Goal: Check status: Check status

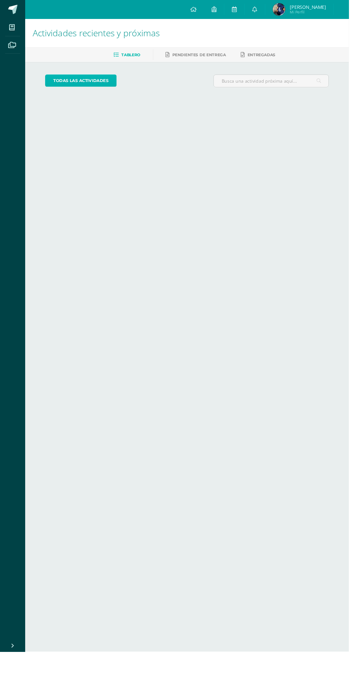
click at [82, 84] on link "todas las Actividades" at bounding box center [84, 84] width 74 height 13
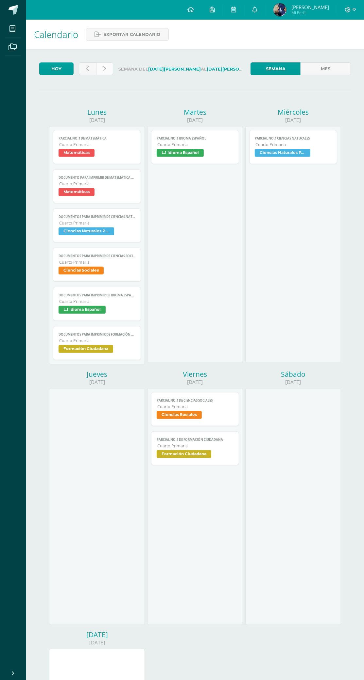
click at [106, 69] on link at bounding box center [104, 68] width 17 height 13
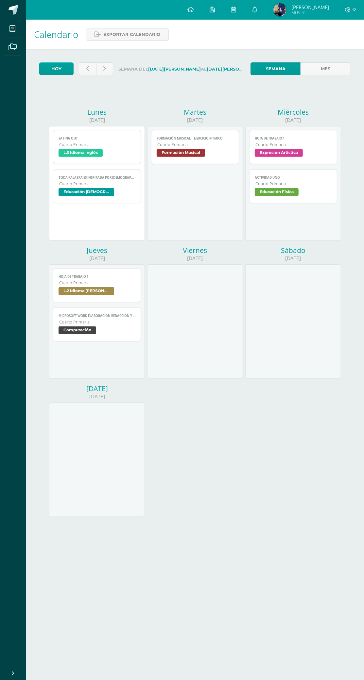
click at [124, 155] on span "L.3 Idioma Inglés" at bounding box center [96, 153] width 77 height 9
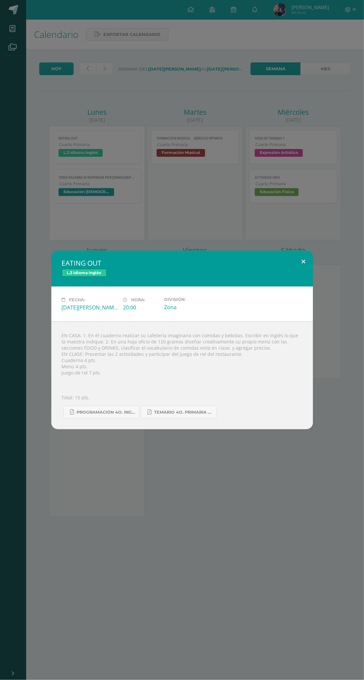
click at [308, 273] on button at bounding box center [303, 262] width 19 height 22
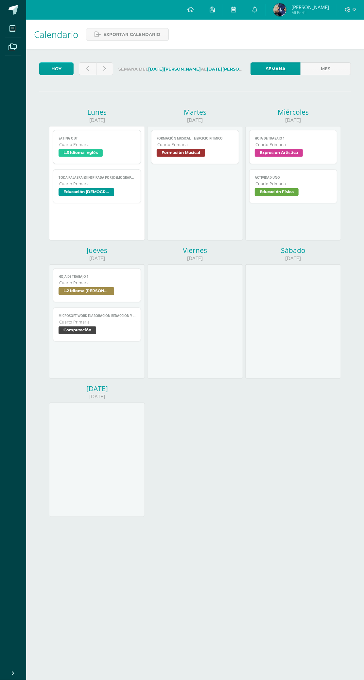
click at [211, 157] on span "Formación Musical" at bounding box center [194, 153] width 77 height 9
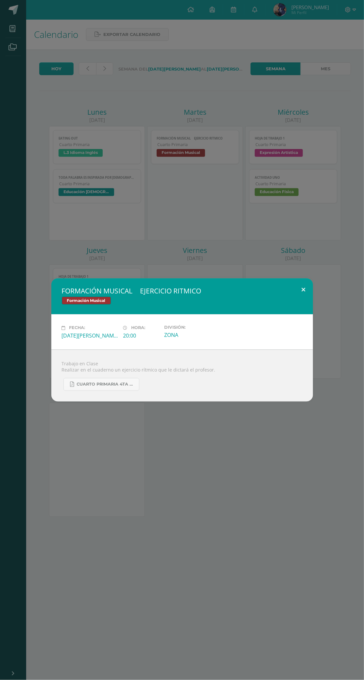
click at [308, 301] on button at bounding box center [303, 289] width 19 height 22
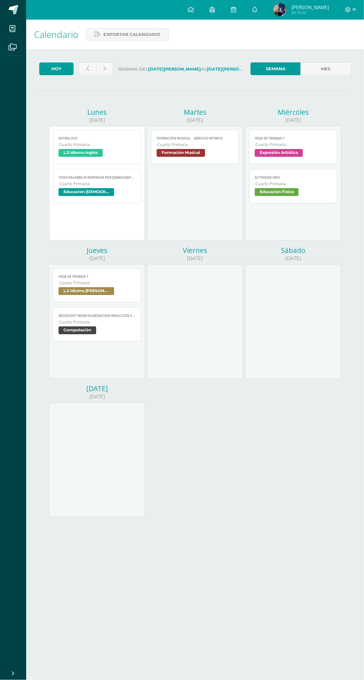
click at [125, 189] on span "Educación [DEMOGRAPHIC_DATA]" at bounding box center [96, 192] width 77 height 9
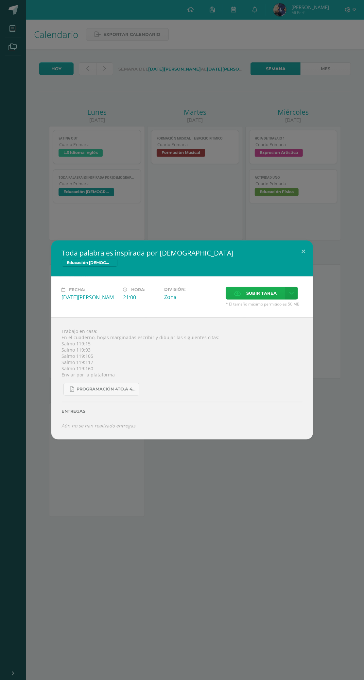
click at [258, 299] on span "Subir tarea" at bounding box center [261, 293] width 30 height 12
click at [0, 0] on input "Subir tarea" at bounding box center [0, 0] width 0 height 0
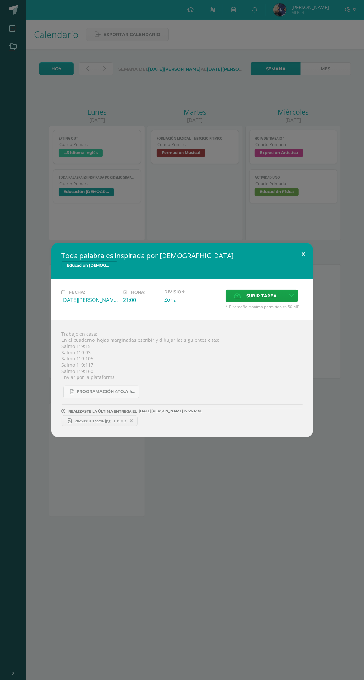
click at [303, 254] on button at bounding box center [303, 254] width 19 height 22
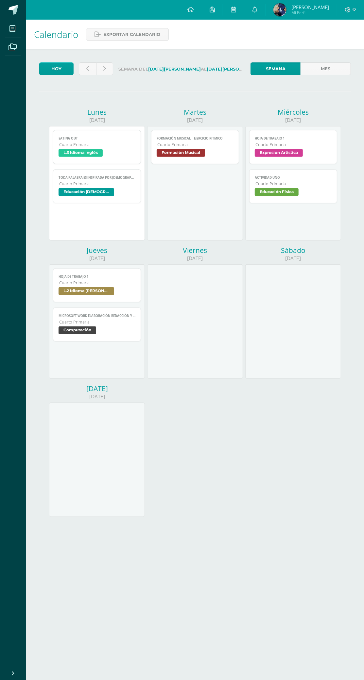
click at [313, 138] on span "hoja de trabajo 1" at bounding box center [293, 138] width 77 height 4
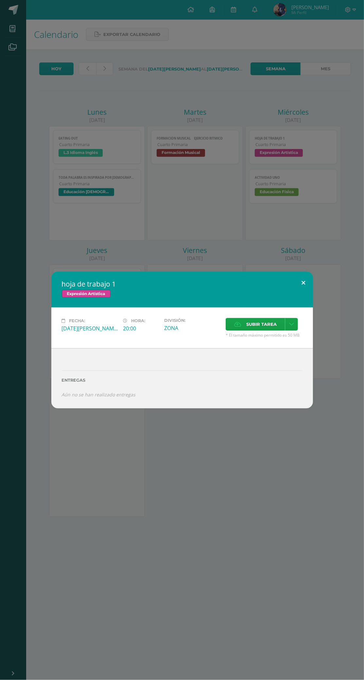
click at [301, 291] on button at bounding box center [303, 282] width 19 height 22
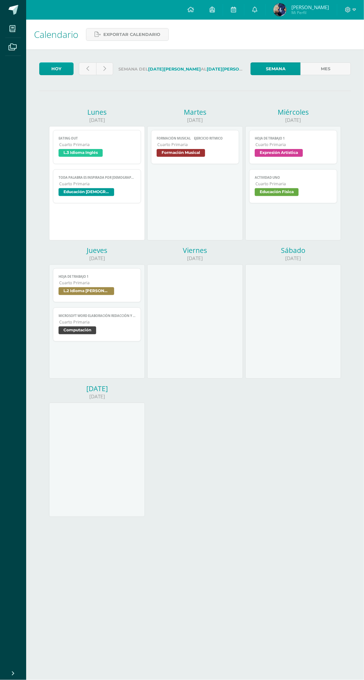
click at [329, 190] on span "Educación Física" at bounding box center [293, 192] width 77 height 9
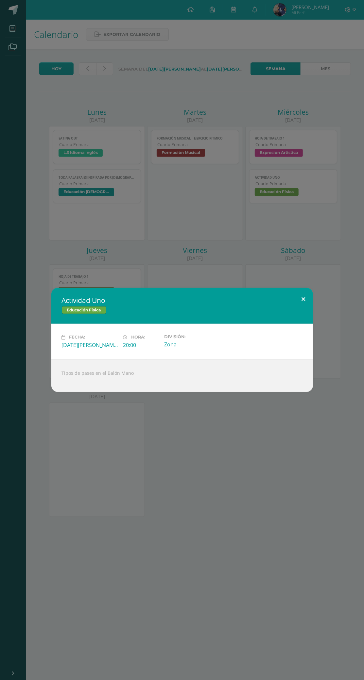
click at [303, 299] on button at bounding box center [303, 299] width 19 height 22
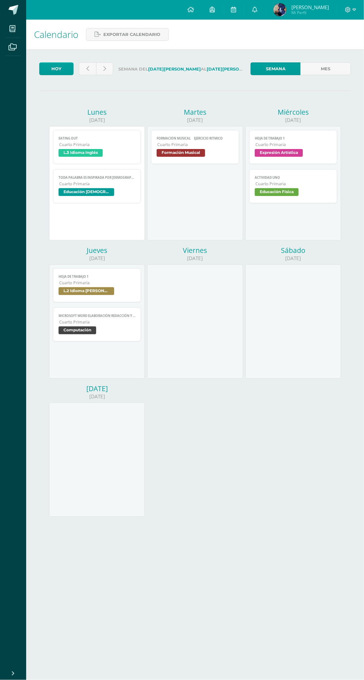
click at [128, 331] on span "Computación" at bounding box center [96, 330] width 77 height 9
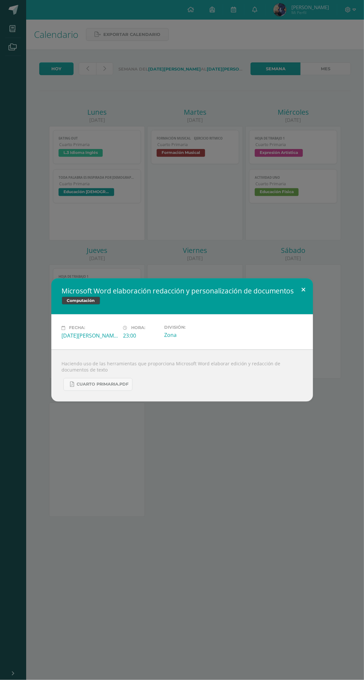
click at [300, 298] on button at bounding box center [303, 289] width 19 height 22
